Goal: Task Accomplishment & Management: Use online tool/utility

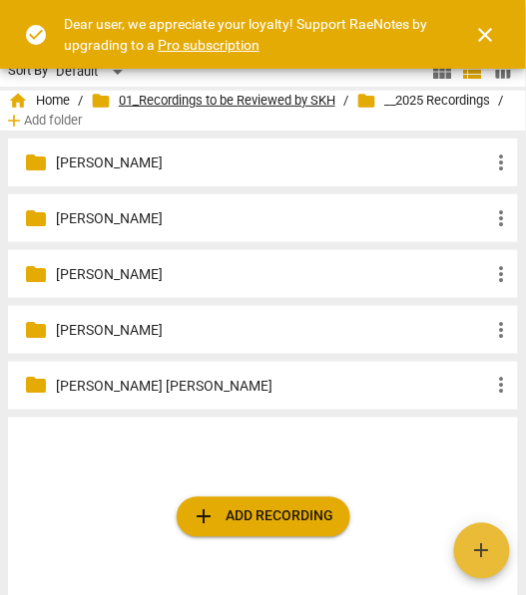
click at [140, 103] on span "folder 01_Recordings to be Reviewed by SKH" at bounding box center [213, 101] width 244 height 20
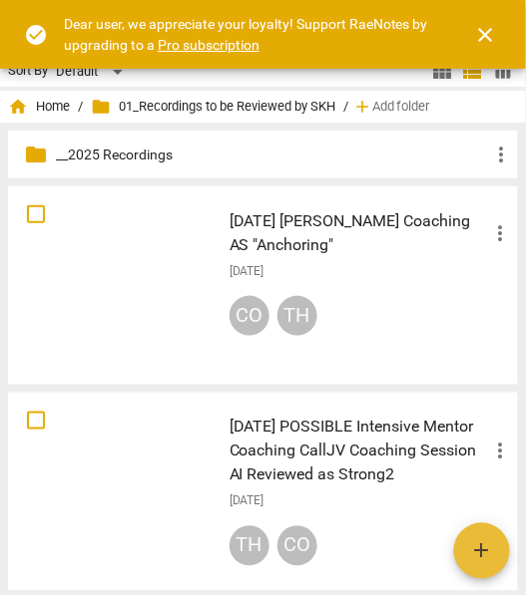
click at [490, 30] on span "close" at bounding box center [486, 35] width 24 height 24
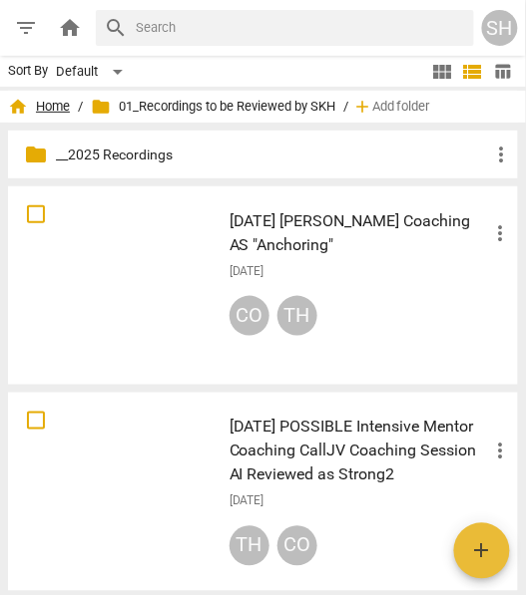
click at [64, 105] on span "home Home" at bounding box center [39, 107] width 62 height 20
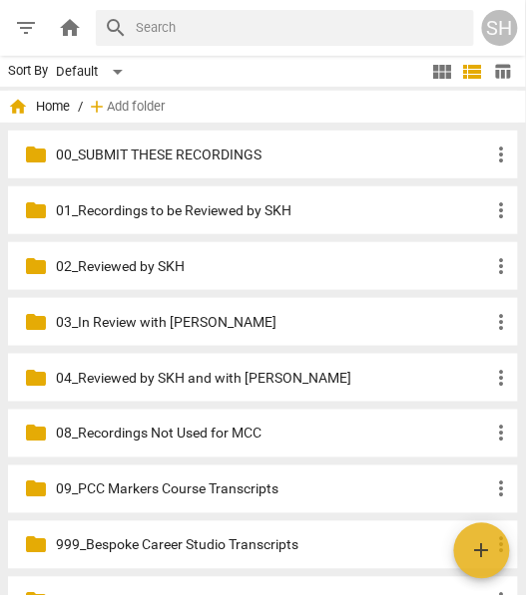
click at [122, 209] on p "01_Recordings to be Reviewed by SKH" at bounding box center [273, 210] width 434 height 21
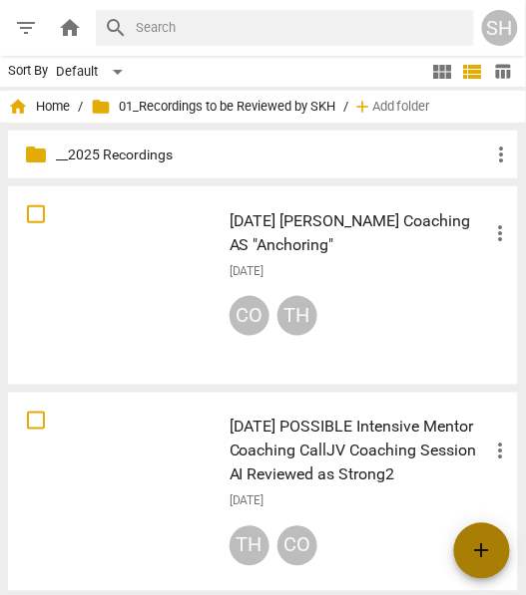
click at [496, 548] on span "add" at bounding box center [482, 551] width 56 height 24
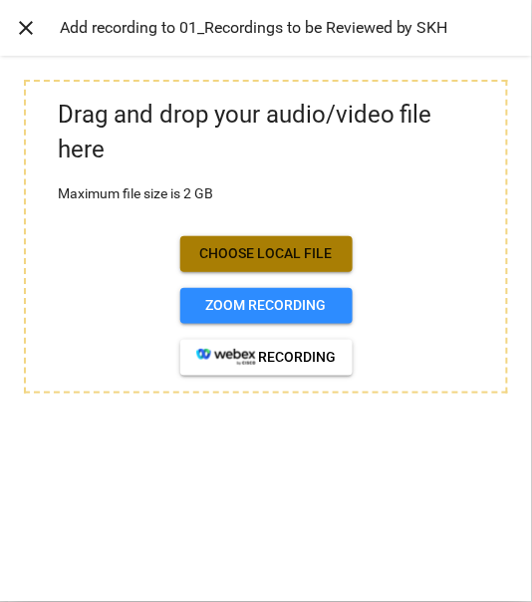
click at [275, 256] on span "Choose local file" at bounding box center [266, 254] width 141 height 20
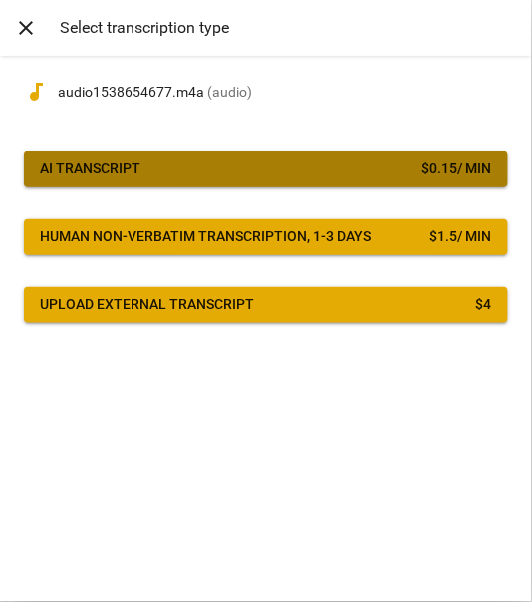
click at [328, 166] on span "AI Transcript $ 0.15 / min" at bounding box center [266, 170] width 453 height 20
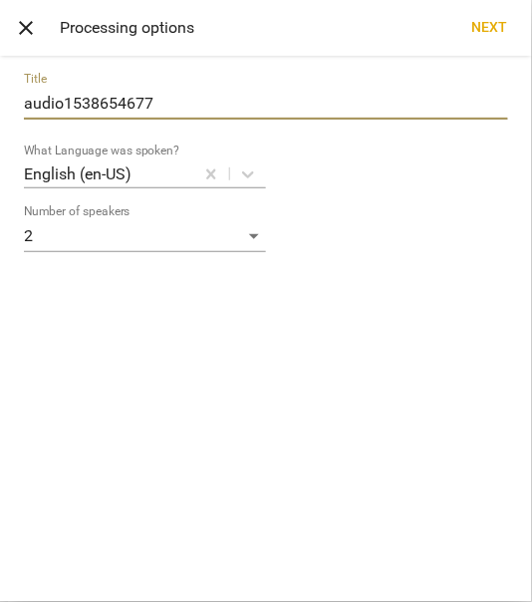
drag, startPoint x: 170, startPoint y: 102, endPoint x: 7, endPoint y: 118, distance: 163.3
click at [11, 113] on div "Title audio1538654677 What Language was spoken? English (en-US) Number of speak…" at bounding box center [266, 329] width 532 height 546
type input "a"
click at [26, 101] on input "SKH Coaches TC" at bounding box center [266, 104] width 485 height 32
click at [236, 102] on input "2025.10.14 SKH Coaches TC" at bounding box center [266, 104] width 485 height 32
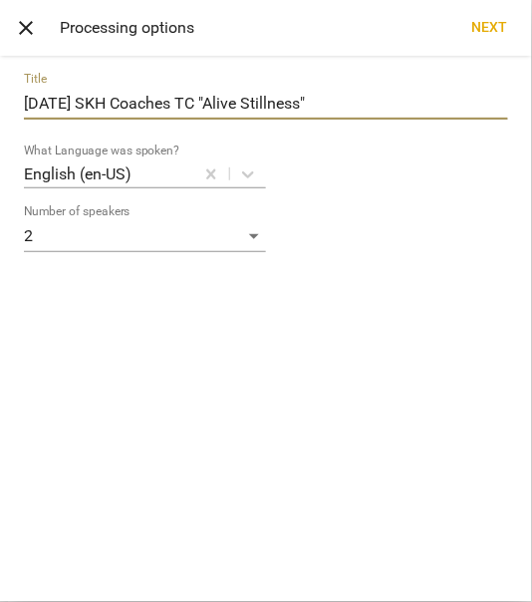
type input "[DATE] SKH Coaches TC "Alive Stillness""
click at [494, 24] on span "Next" at bounding box center [491, 28] width 36 height 20
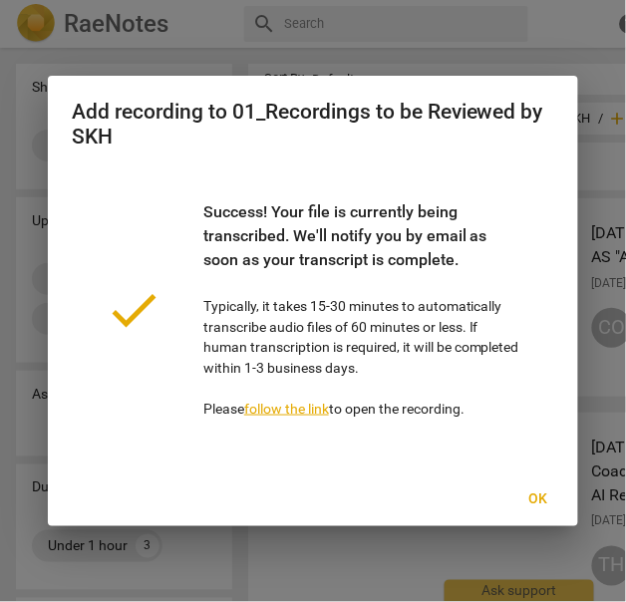
click at [531, 499] on span "Ok" at bounding box center [539, 501] width 32 height 20
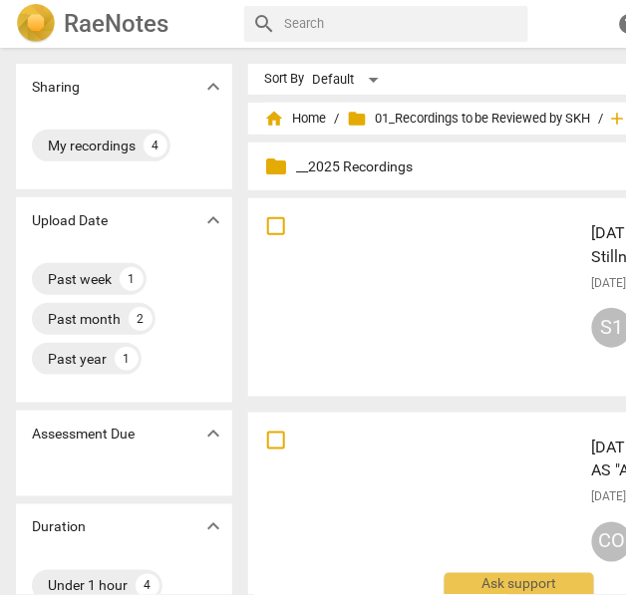
click at [433, 212] on div at bounding box center [415, 297] width 321 height 184
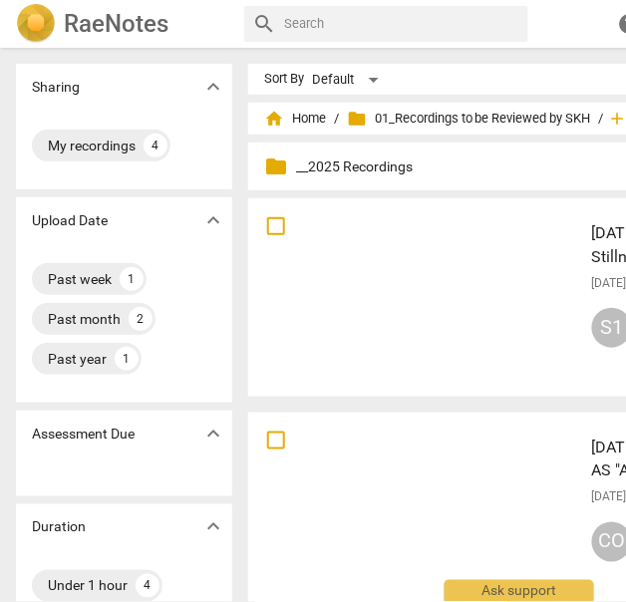
click at [433, 0] on html "RaeNotes search help add Add recording SH Sharing expand_more My recordings 4 U…" at bounding box center [313, 0] width 626 height 0
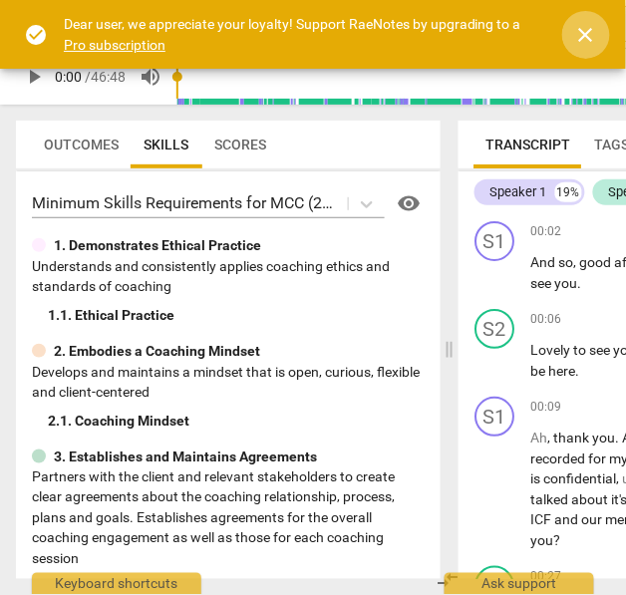
click at [588, 30] on span "close" at bounding box center [586, 35] width 24 height 24
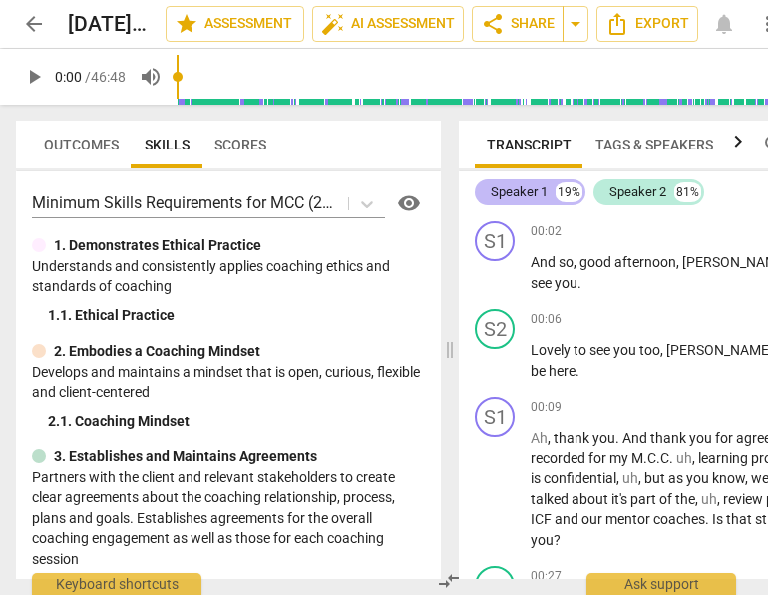
click at [527, 197] on div "Speaker 1" at bounding box center [519, 192] width 57 height 20
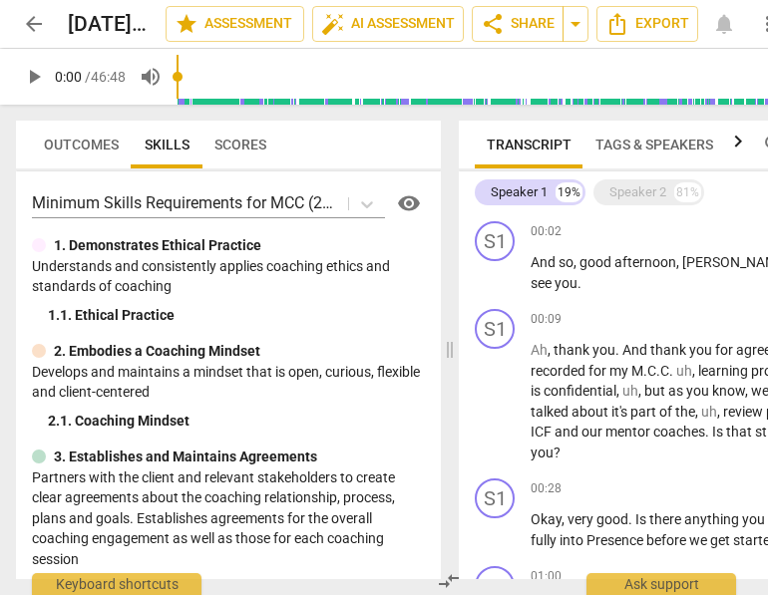
click at [607, 155] on span "Tags & Speakers" at bounding box center [654, 145] width 142 height 28
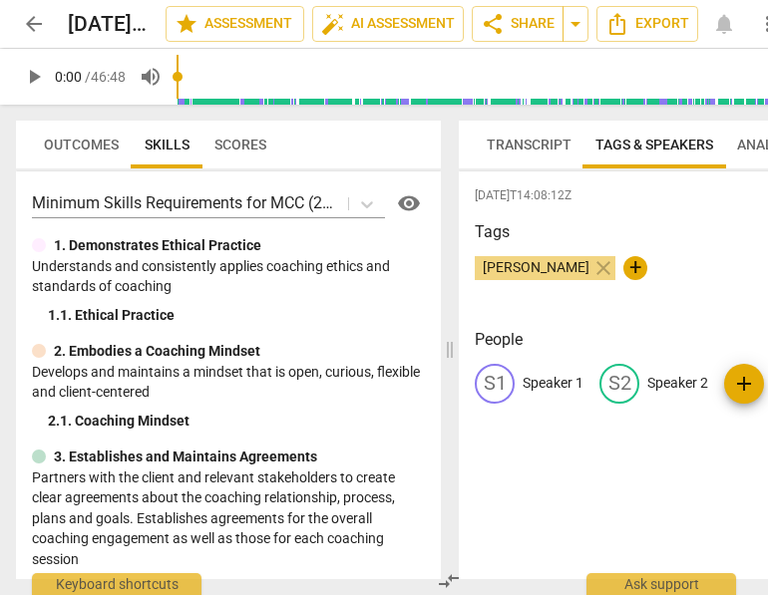
click at [544, 381] on p "Speaker 1" at bounding box center [553, 383] width 61 height 21
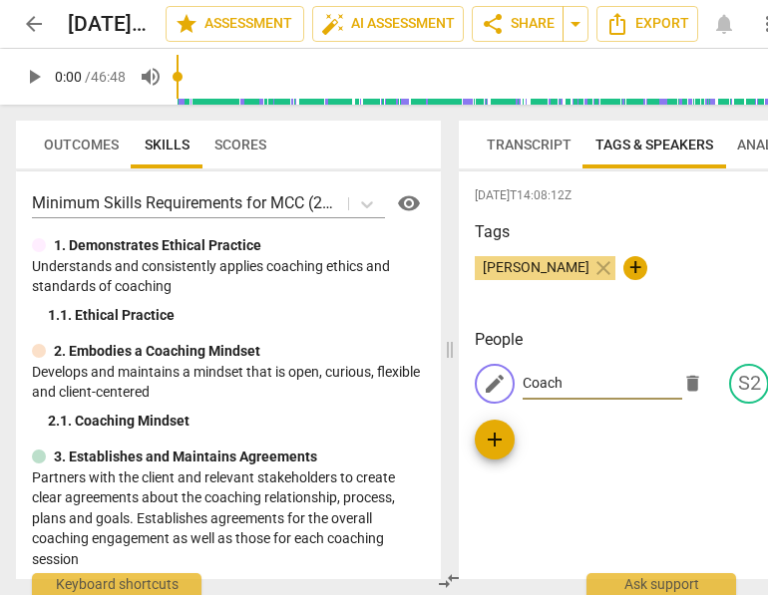
type input "Coach"
click at [547, 454] on div "edit Coach delete S2 Speaker 2 add" at bounding box center [670, 412] width 391 height 96
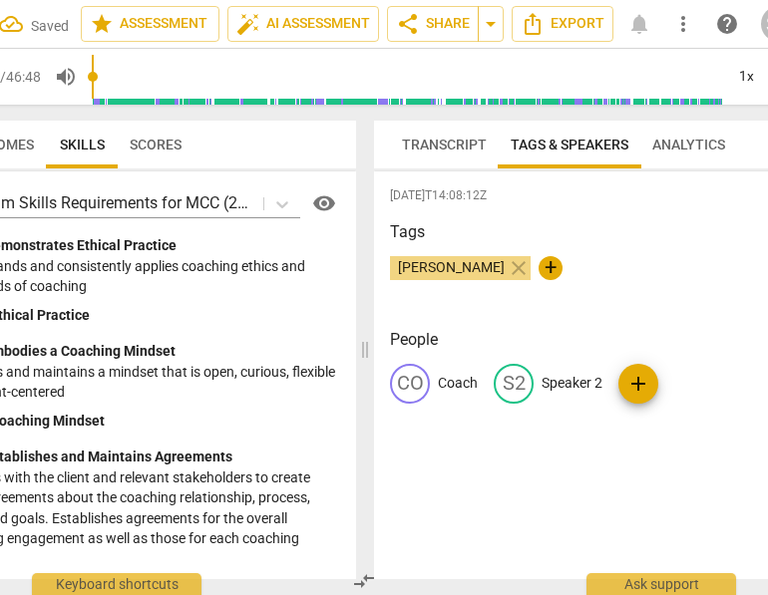
scroll to position [0, 130]
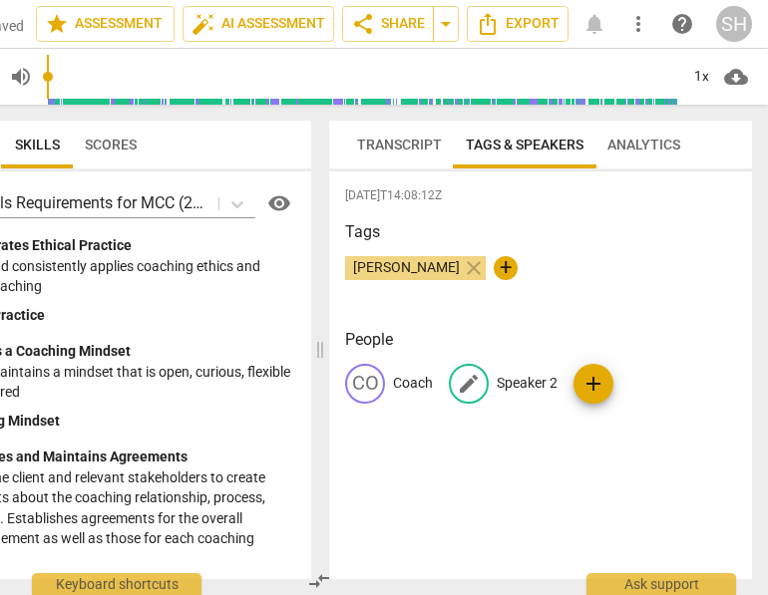
click at [530, 387] on p "Speaker 2" at bounding box center [527, 383] width 61 height 21
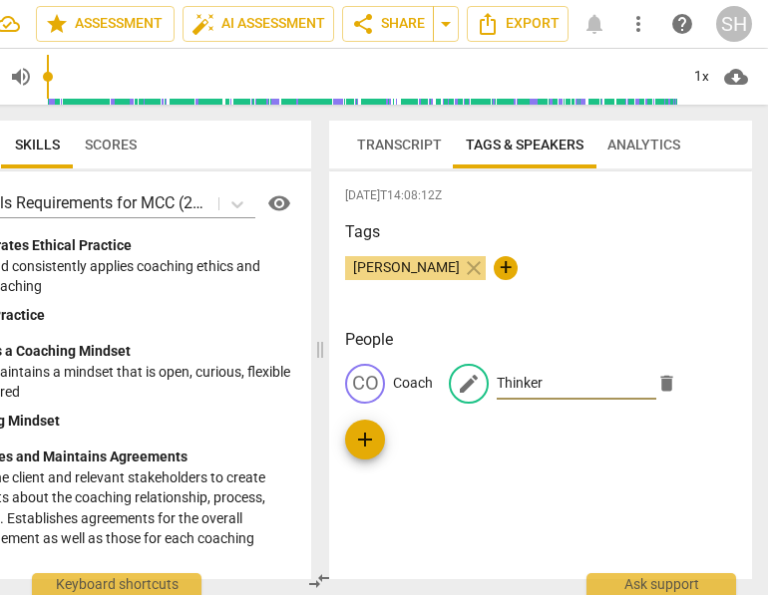
type input "Thinker"
click at [523, 475] on div "2025-10-14T14:08:12Z Tags Sharon Hull close + People CO Coach edit Thinker dele…" at bounding box center [540, 376] width 423 height 408
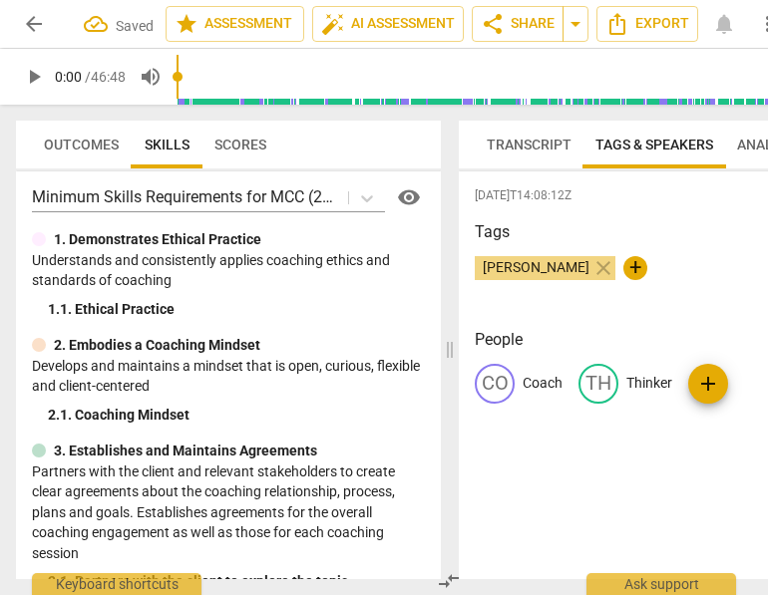
scroll to position [6, 0]
click at [522, 144] on span "Transcript" at bounding box center [529, 145] width 85 height 16
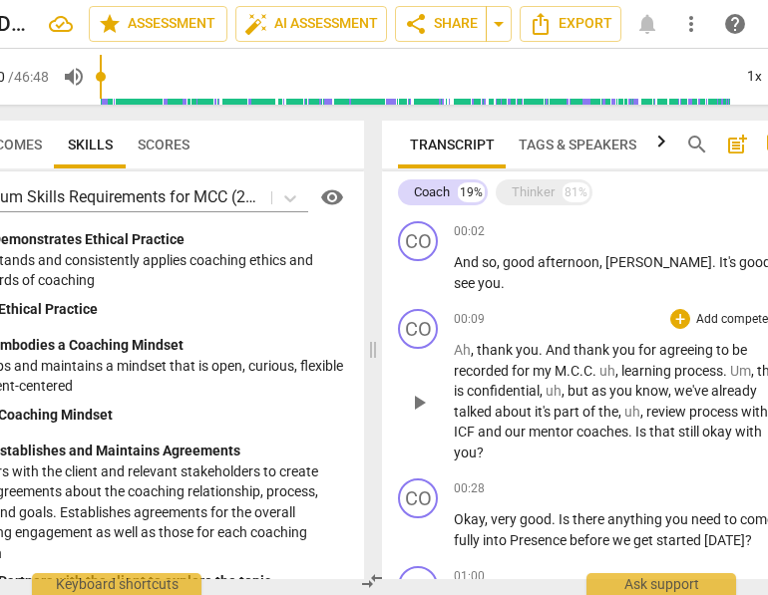
scroll to position [0, 130]
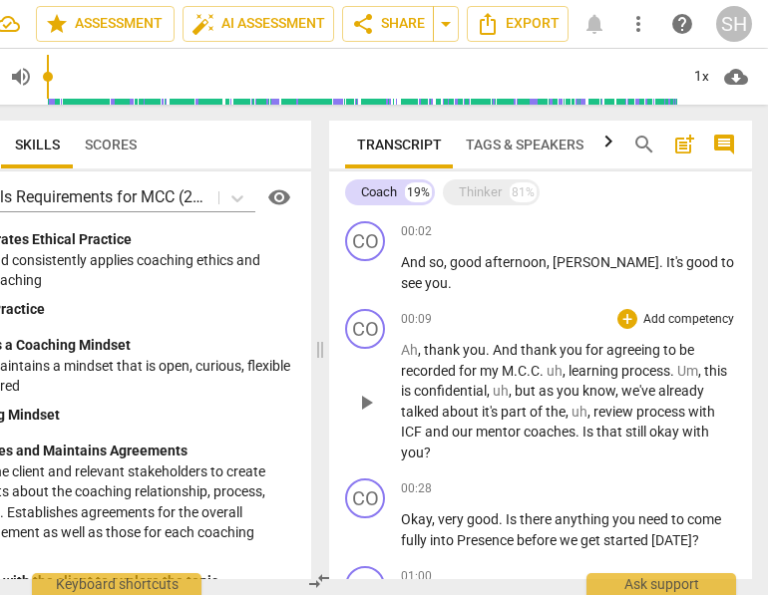
click at [489, 346] on span "." at bounding box center [489, 350] width 7 height 16
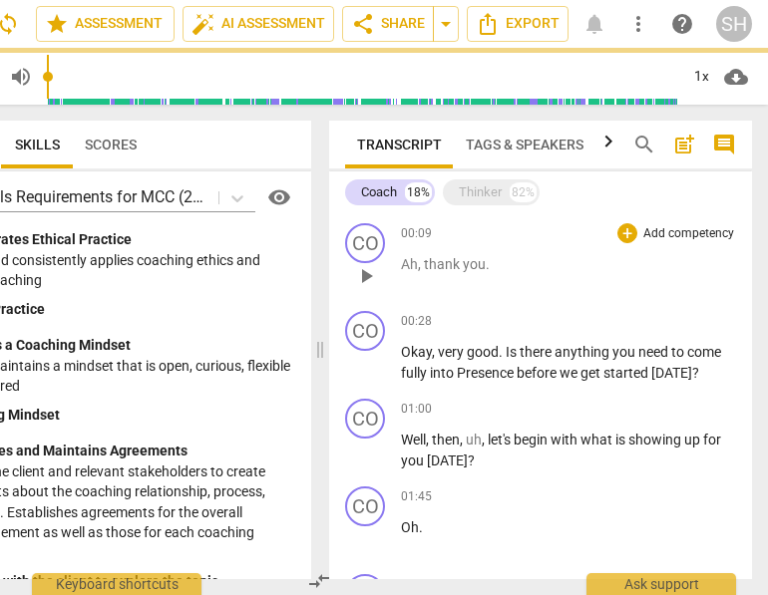
scroll to position [64, 0]
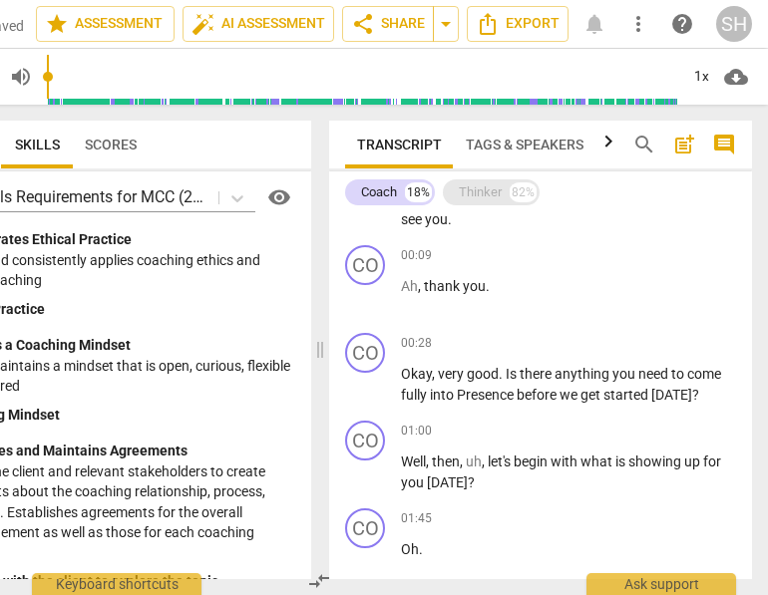
click at [493, 192] on div "Thinker" at bounding box center [480, 192] width 43 height 20
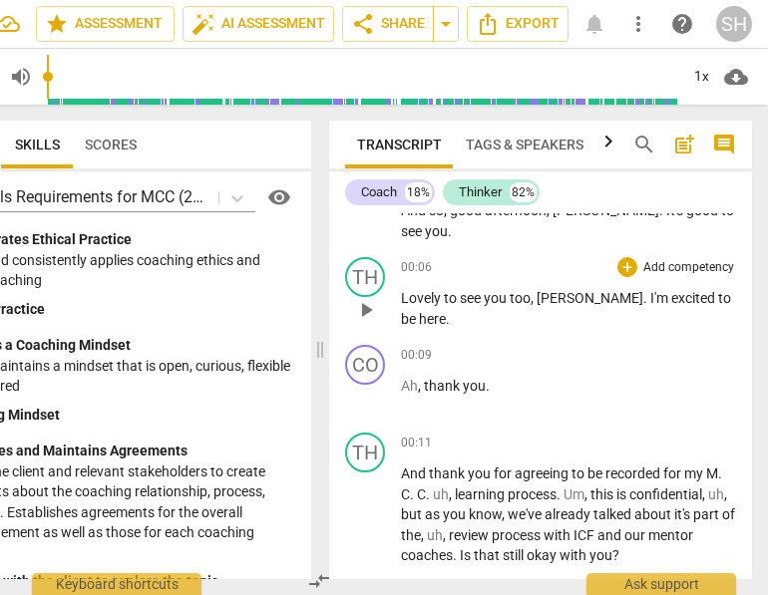
scroll to position [55, 0]
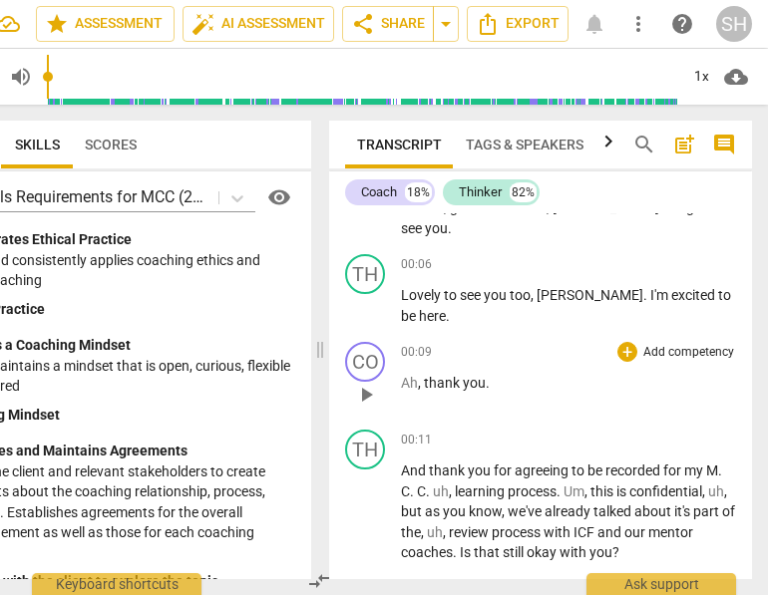
click at [403, 382] on div "CO play_arrow pause 00:09 + Add competency keyboard_arrow_right Ah , thank you ." at bounding box center [540, 378] width 423 height 88
click at [403, 382] on span "Ah" at bounding box center [409, 383] width 17 height 16
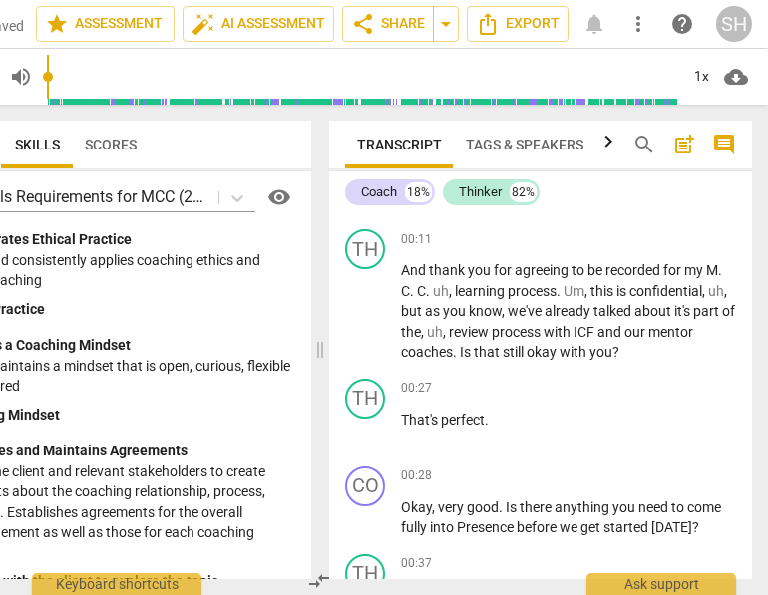
scroll to position [0, 0]
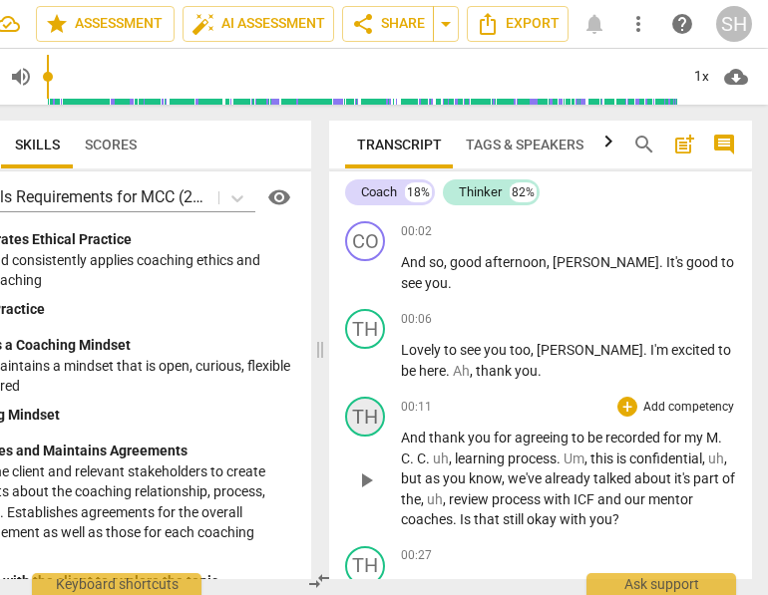
click at [374, 416] on div "TH" at bounding box center [365, 417] width 40 height 40
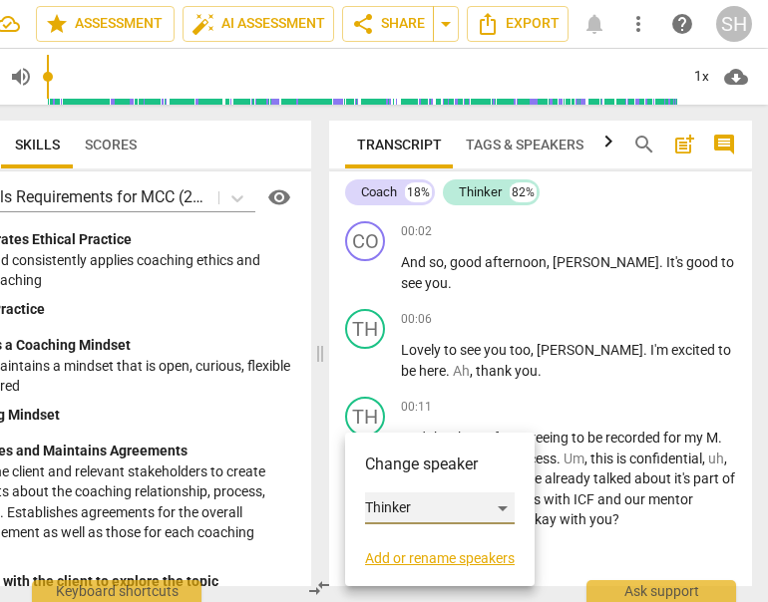
click at [508, 507] on div "Thinker" at bounding box center [440, 509] width 150 height 32
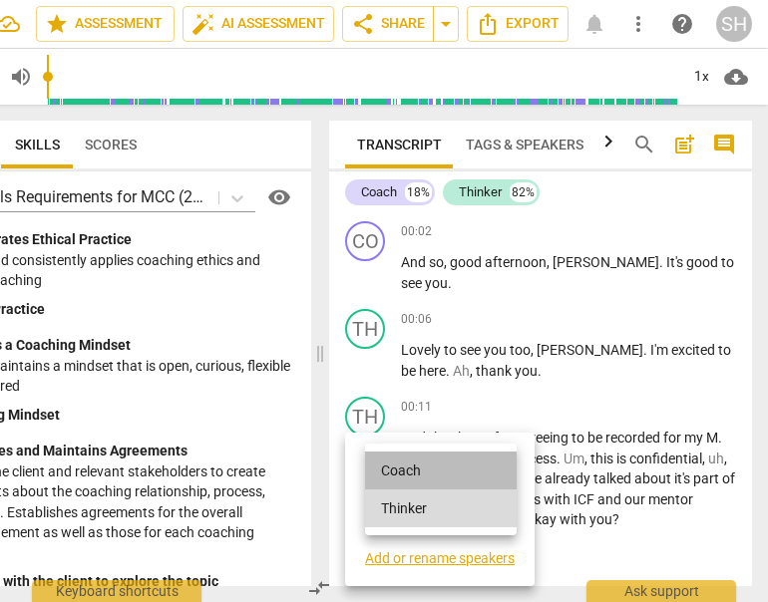
click at [427, 472] on li "Coach" at bounding box center [441, 471] width 152 height 38
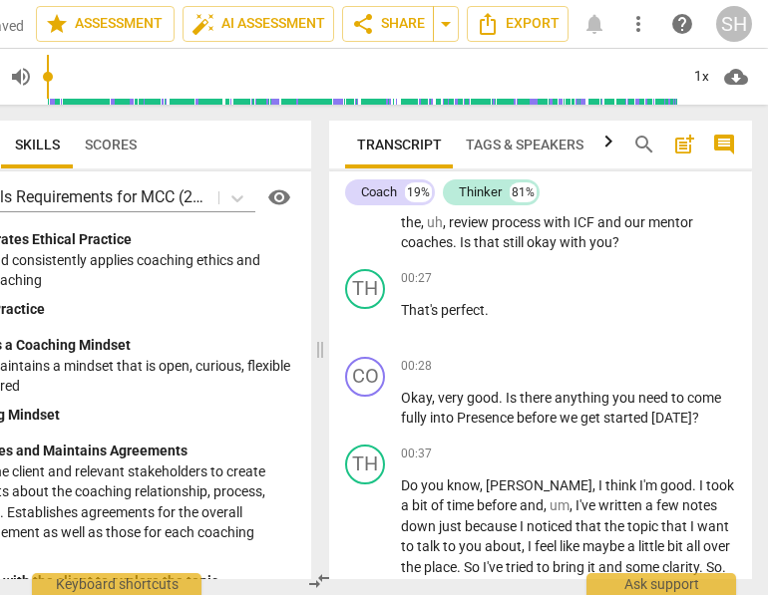
scroll to position [280, 0]
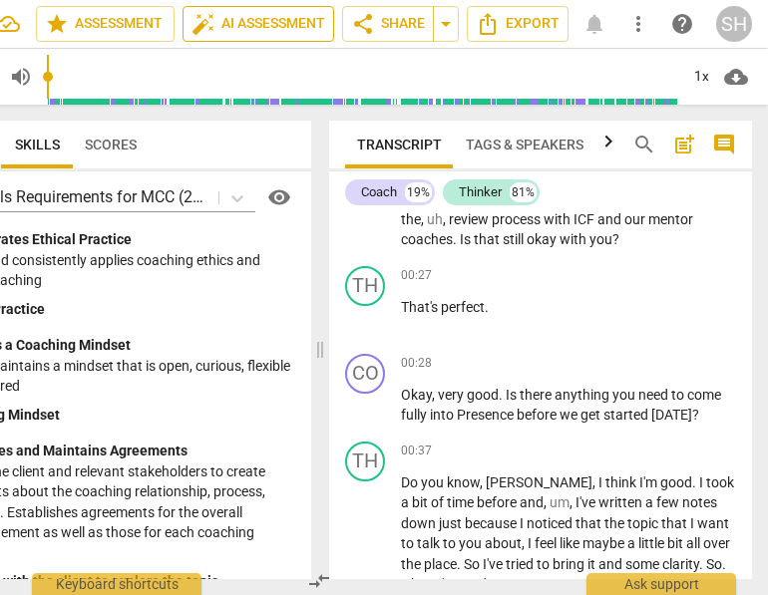
click at [232, 28] on span "auto_fix_high AI Assessment" at bounding box center [258, 24] width 134 height 24
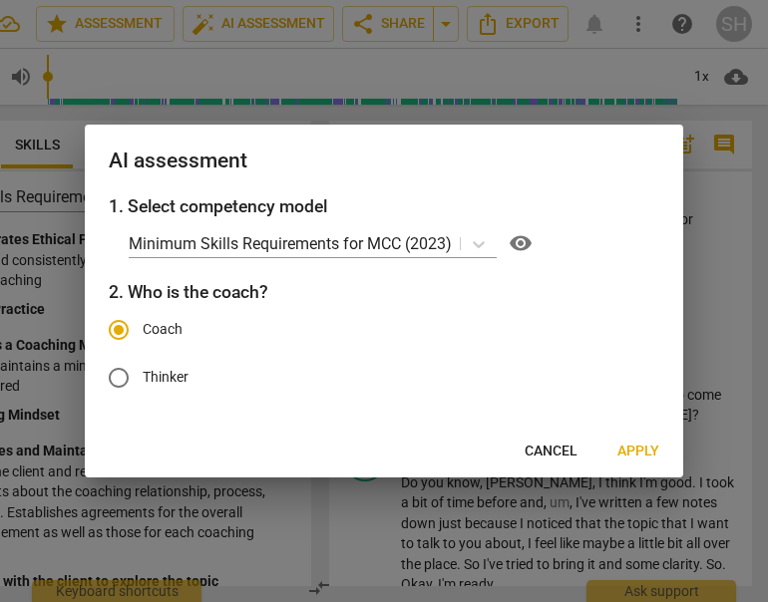
click at [625, 452] on span "Apply" at bounding box center [638, 452] width 42 height 20
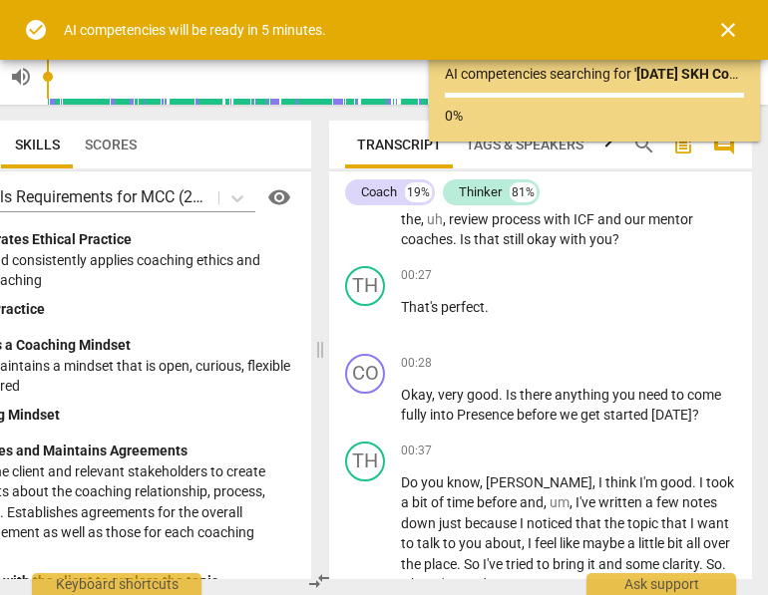
click at [625, 26] on span "close" at bounding box center [728, 30] width 24 height 24
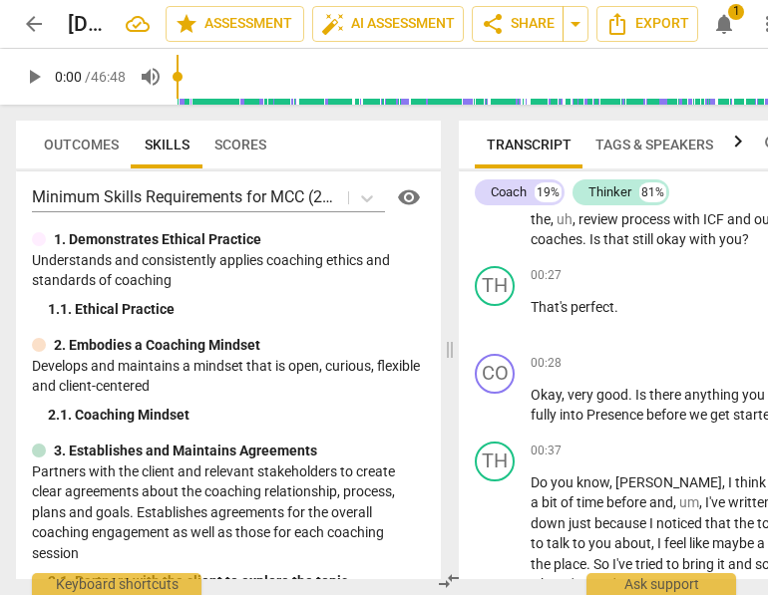
scroll to position [10, 0]
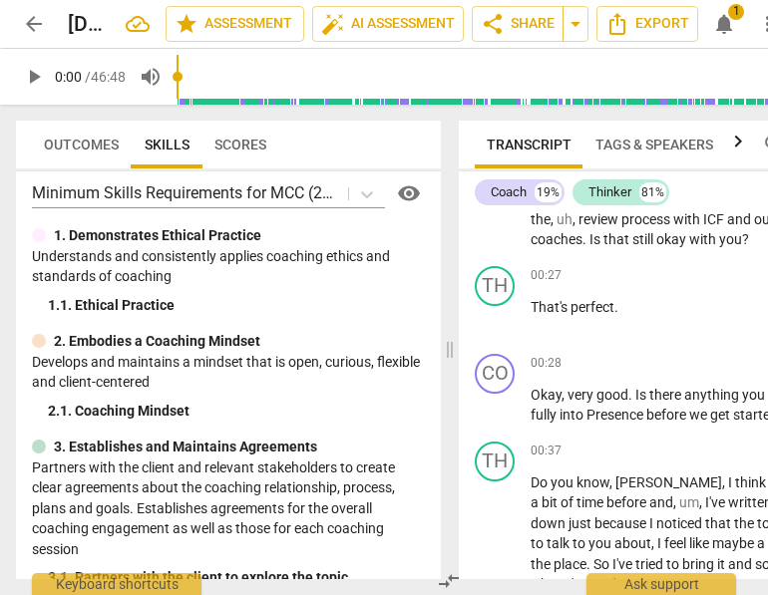
click at [200, 331] on p "2. Embodies a Coaching Mindset" at bounding box center [157, 341] width 206 height 21
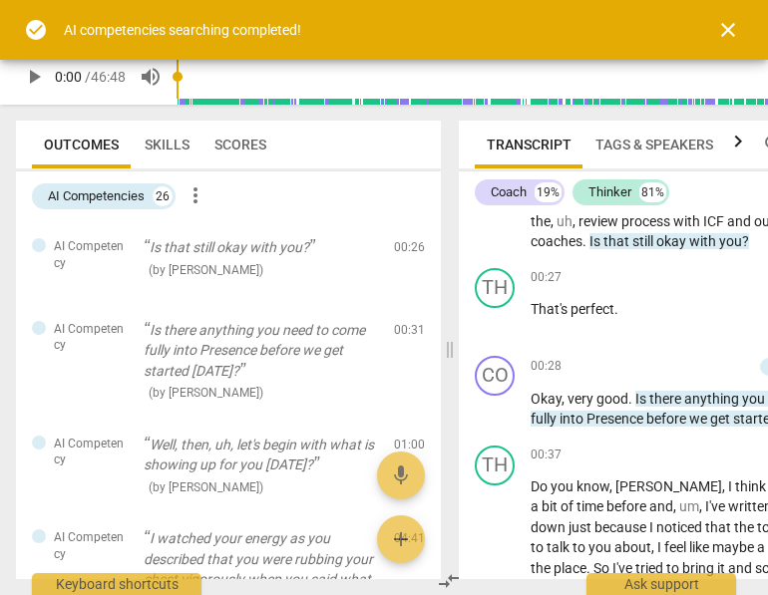
scroll to position [281, 0]
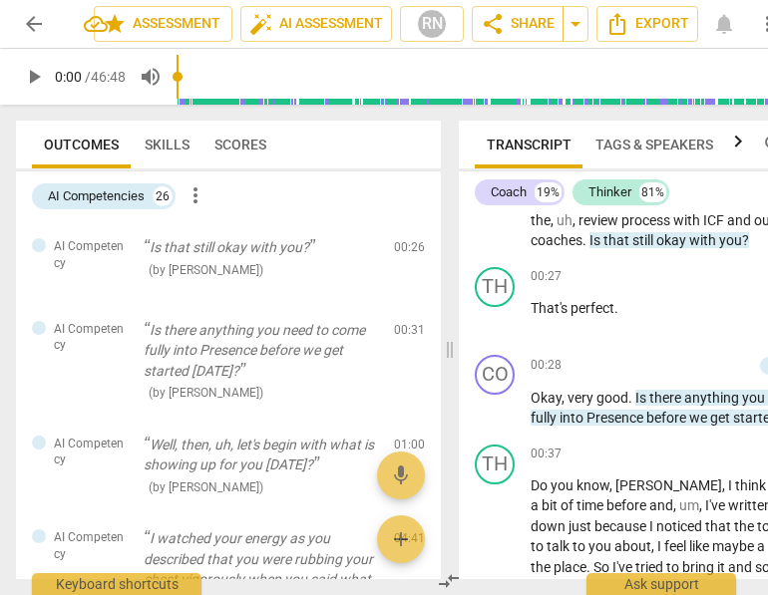
click at [220, 152] on span "Scores" at bounding box center [240, 145] width 52 height 16
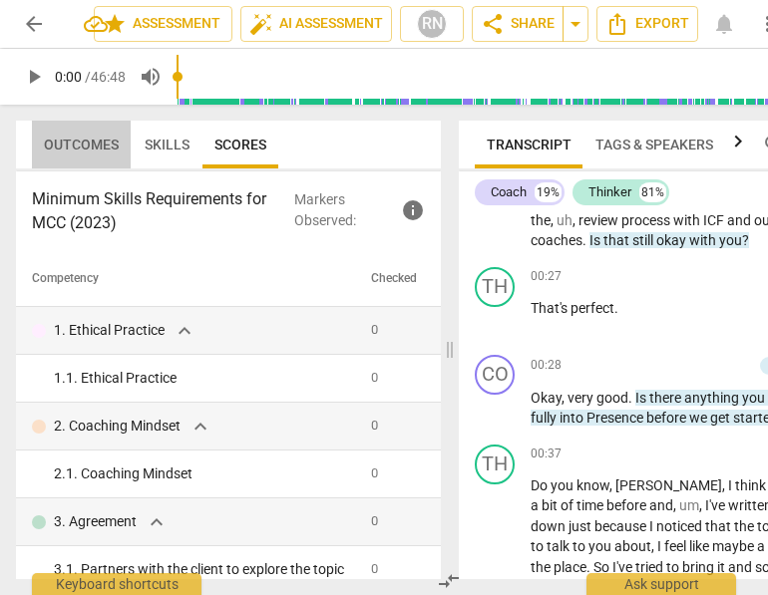
click at [79, 146] on span "Outcomes" at bounding box center [81, 145] width 75 height 16
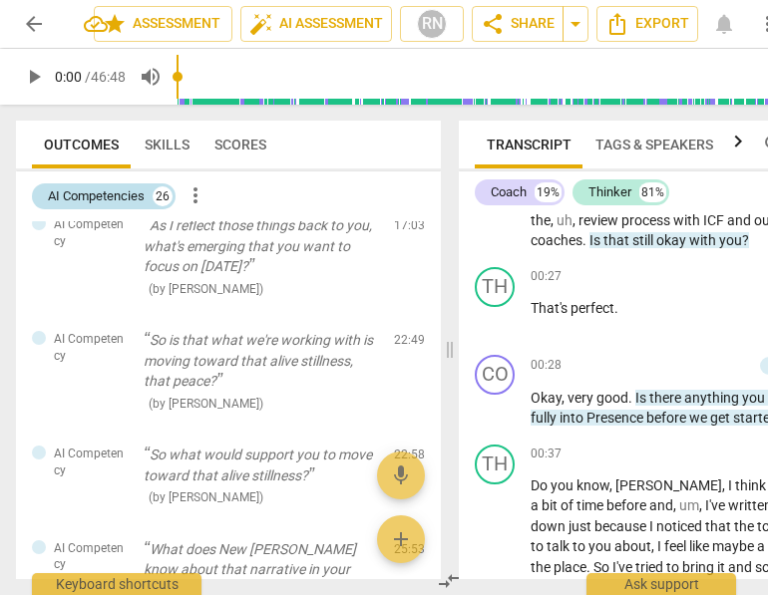
scroll to position [756, 0]
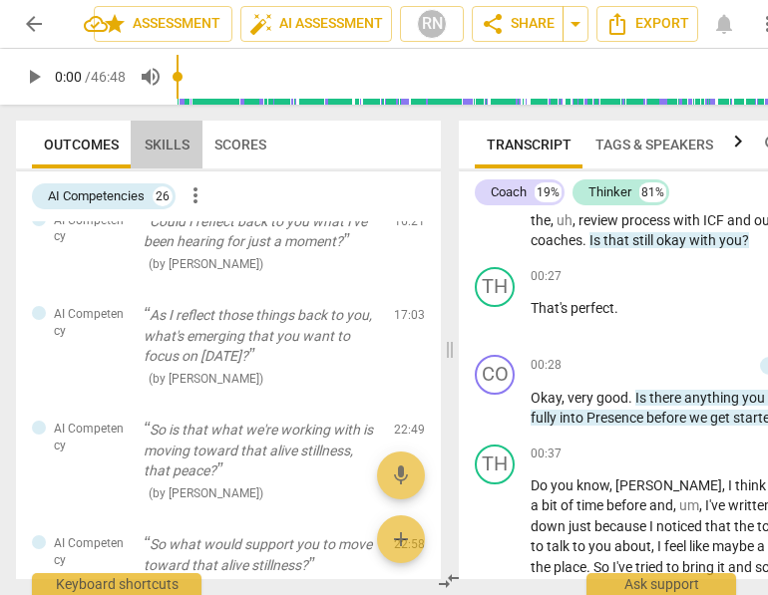
click at [158, 138] on span "Skills" at bounding box center [167, 145] width 45 height 16
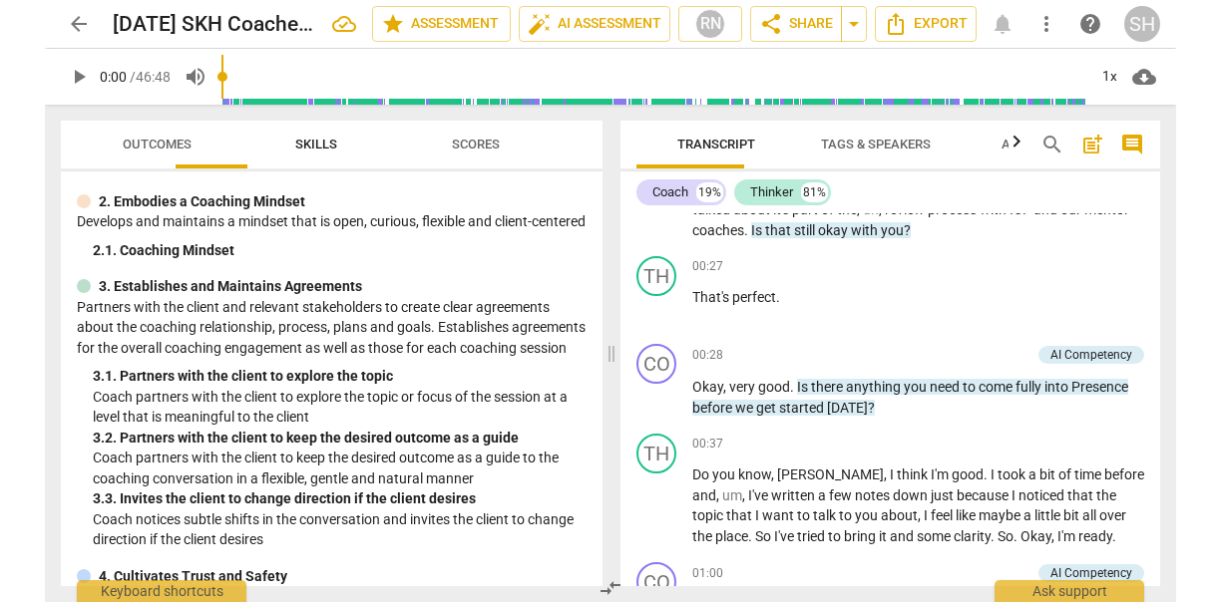
scroll to position [109, 0]
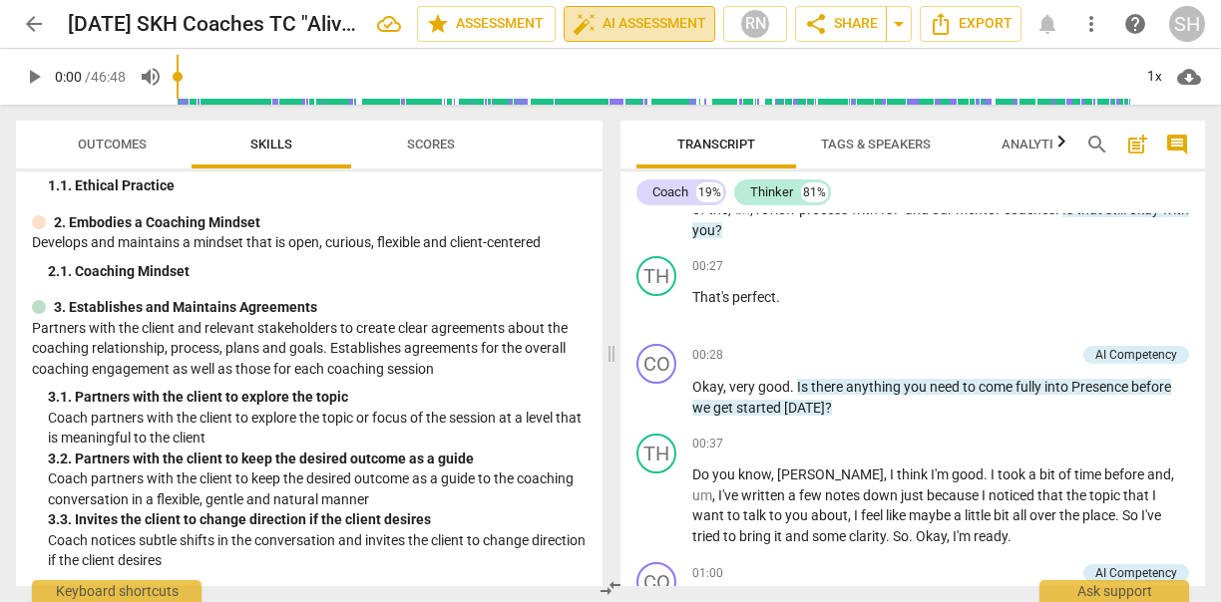
click at [625, 25] on span "auto_fix_high AI Assessment" at bounding box center [639, 24] width 134 height 24
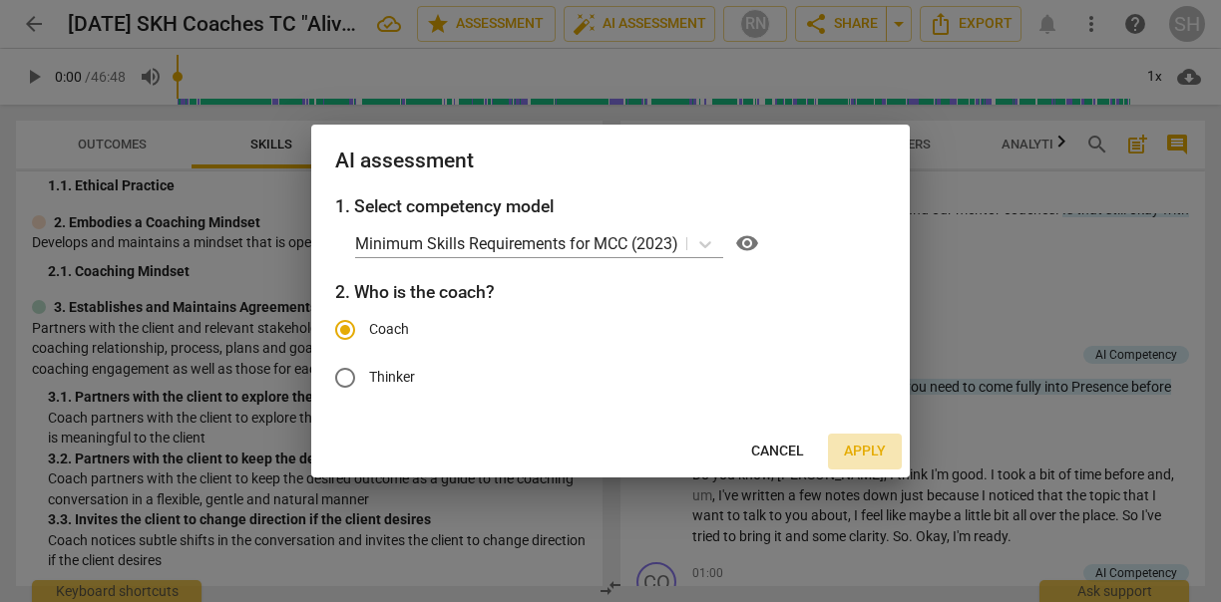
click at [625, 453] on span "Apply" at bounding box center [865, 452] width 42 height 20
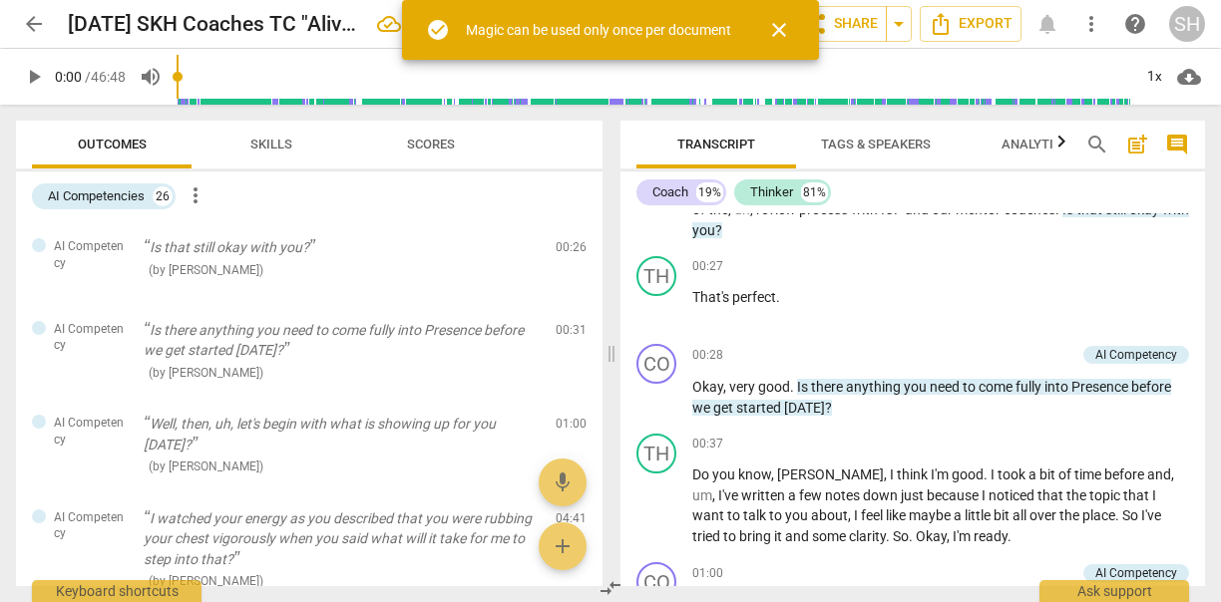
click at [625, 26] on span "close" at bounding box center [779, 30] width 24 height 24
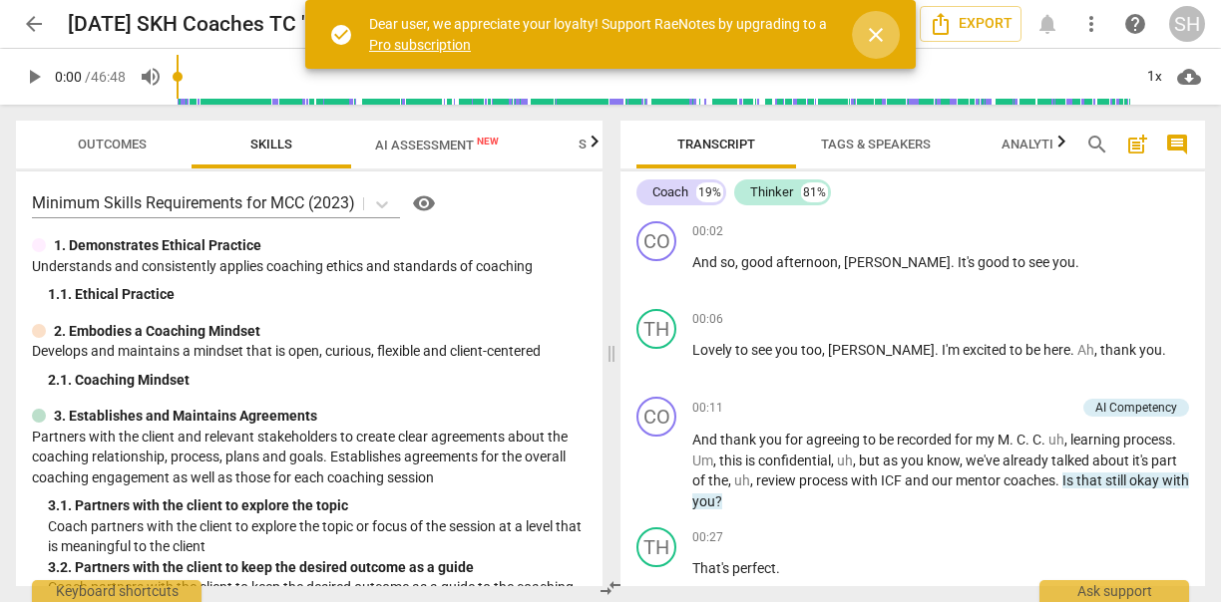
click at [877, 32] on span "close" at bounding box center [876, 35] width 24 height 24
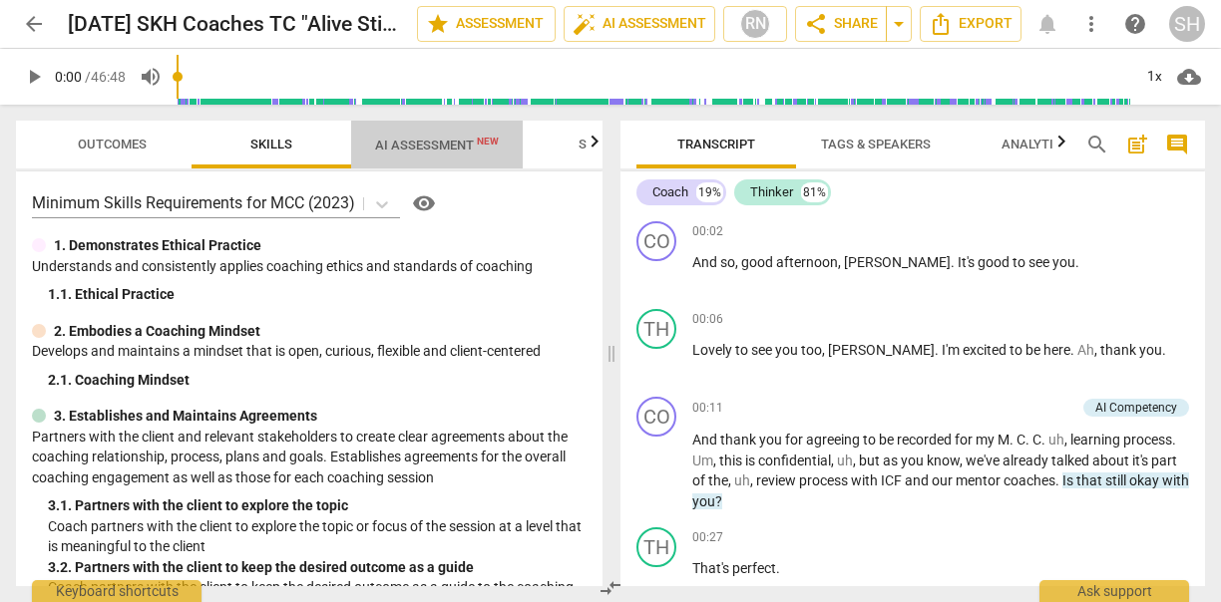
click at [395, 148] on span "AI Assessment New" at bounding box center [437, 145] width 124 height 15
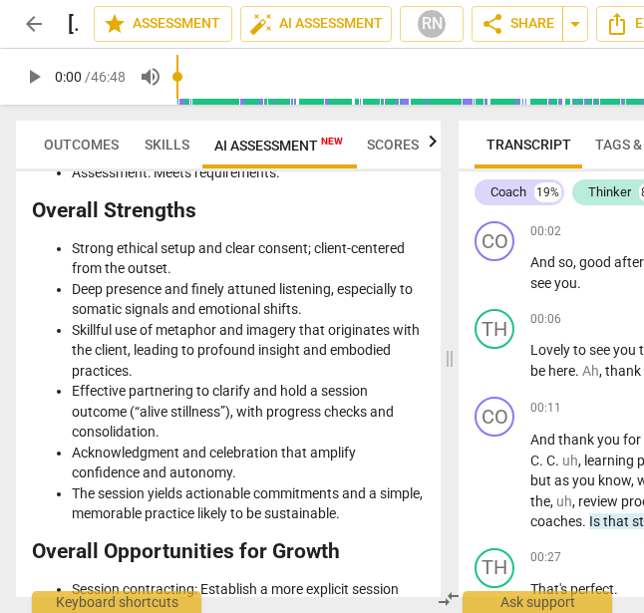
scroll to position [3494, 0]
